Goal: Register for event/course

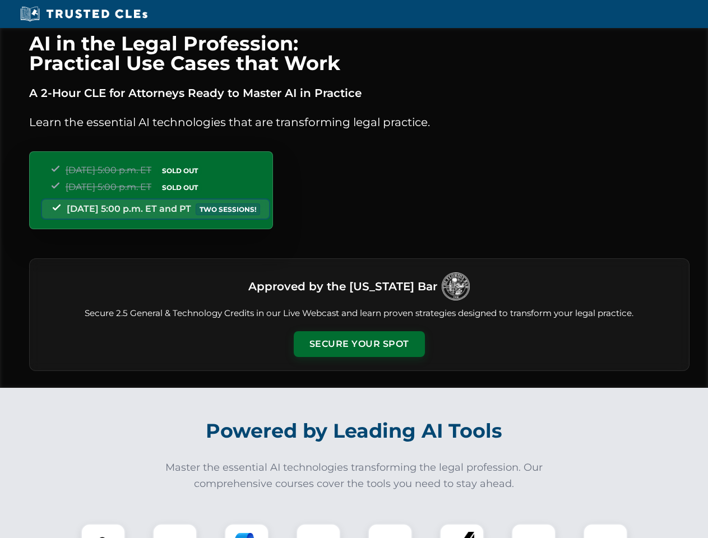
click at [359, 344] on button "Secure Your Spot" at bounding box center [359, 344] width 131 height 26
click at [103, 531] on img at bounding box center [103, 546] width 33 height 33
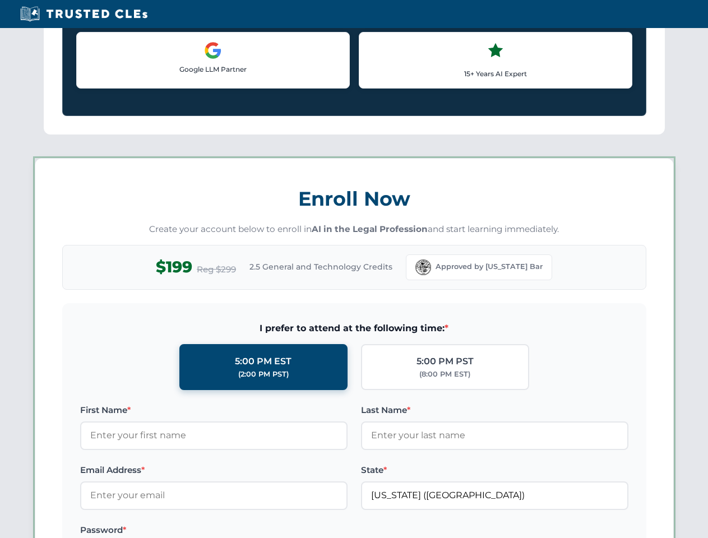
click at [247, 531] on label "Password *" at bounding box center [213, 530] width 267 height 13
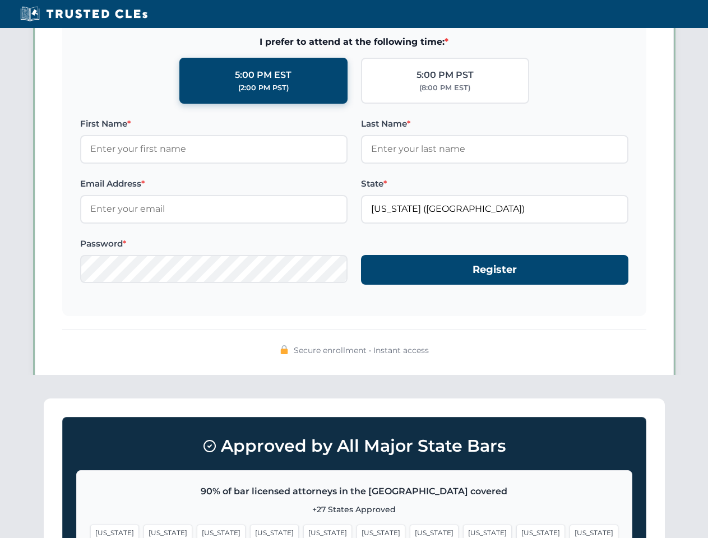
click at [516, 531] on span "[US_STATE]" at bounding box center [540, 533] width 49 height 16
